Goal: Task Accomplishment & Management: Use online tool/utility

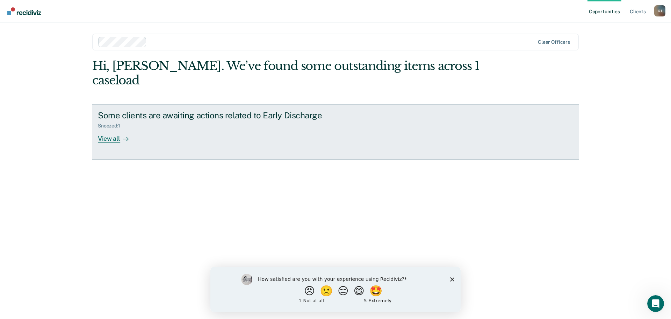
click at [115, 129] on div "View all" at bounding box center [117, 136] width 39 height 14
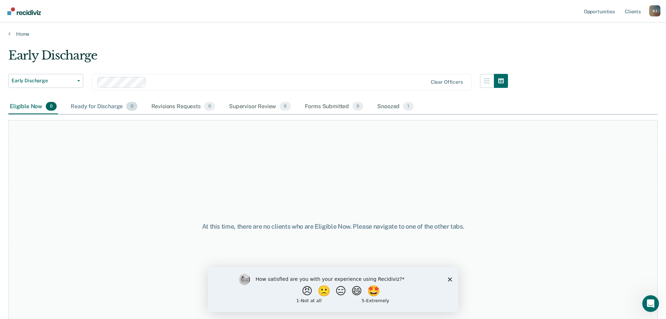
click at [100, 105] on div "Ready for Discharge 0" at bounding box center [103, 106] width 69 height 15
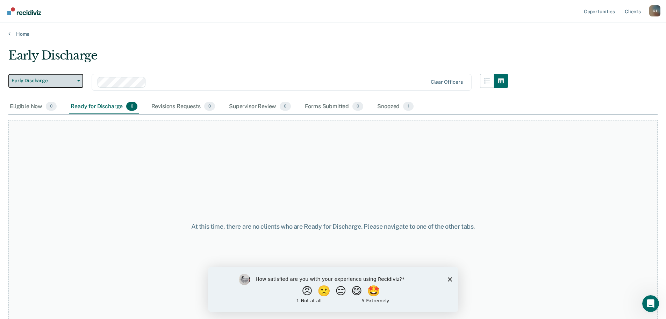
click at [56, 84] on button "Early Discharge" at bounding box center [45, 81] width 75 height 14
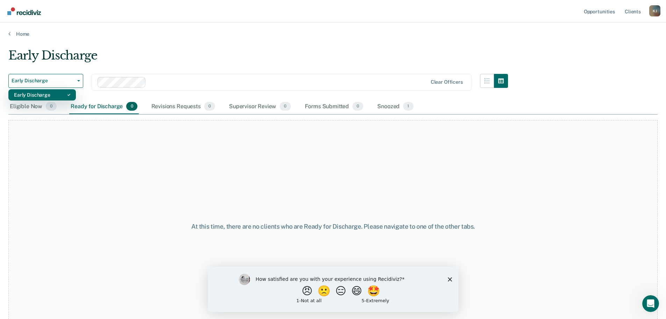
click at [20, 94] on div "Early Discharge" at bounding box center [42, 94] width 56 height 11
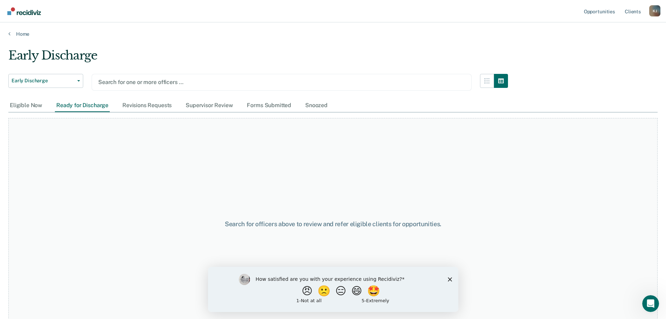
click at [117, 163] on div "Search for officers above to review and refer eligible clients for opportunitie…" at bounding box center [332, 224] width 649 height 212
click at [71, 103] on div "Ready for Discharge" at bounding box center [82, 105] width 55 height 13
